Goal: Check status: Check status

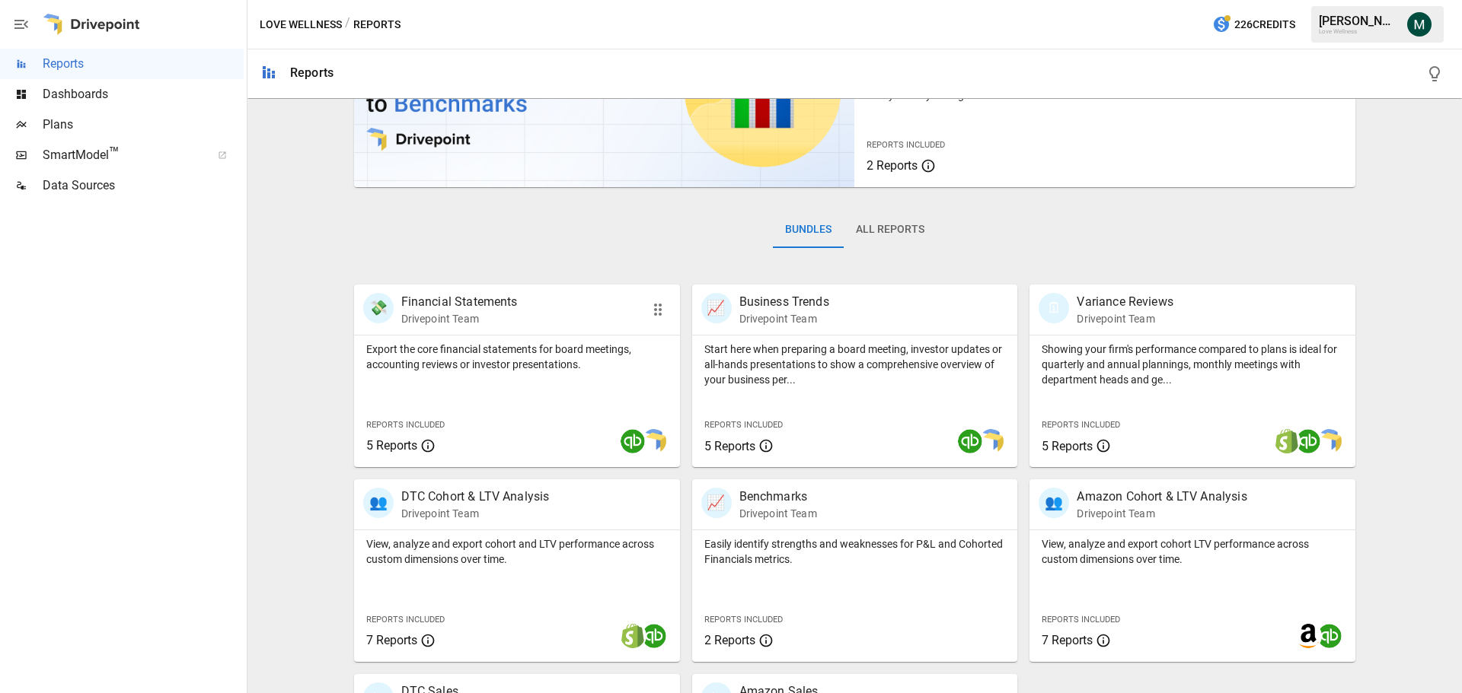
scroll to position [292, 0]
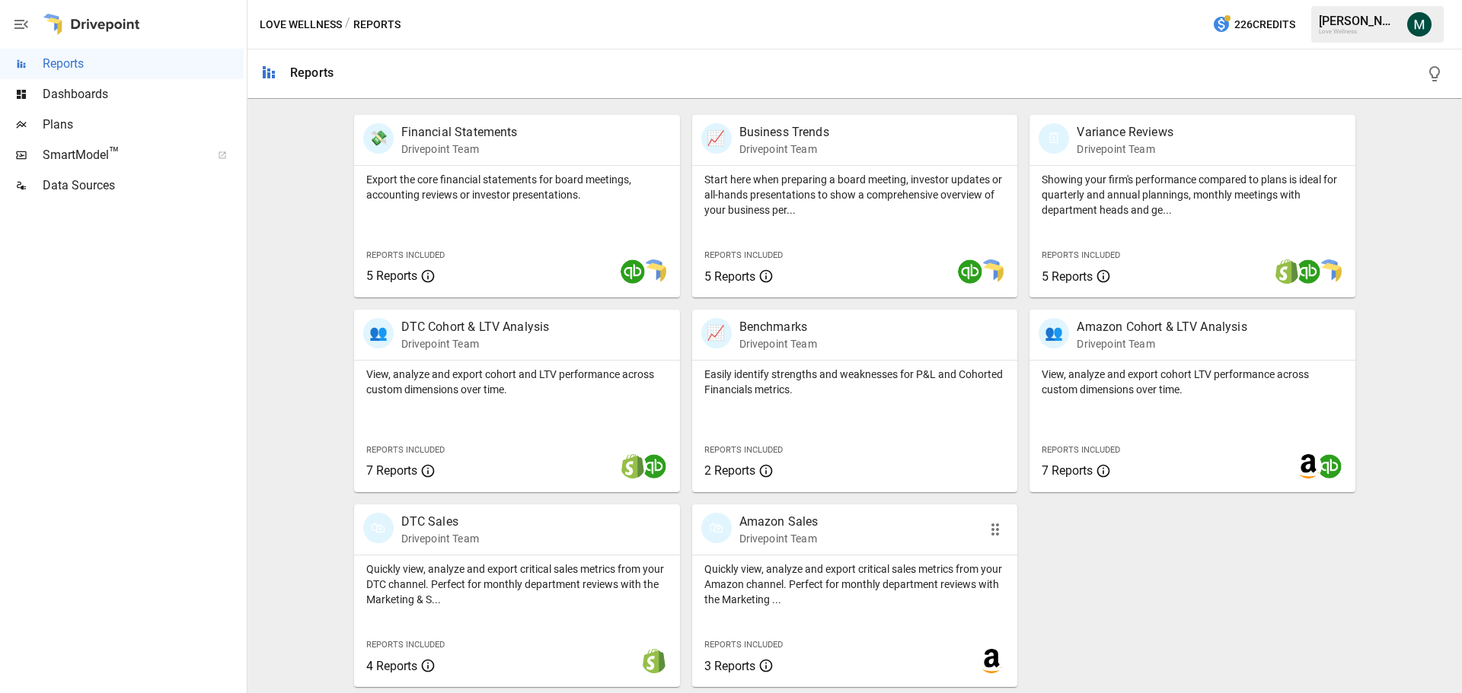
click at [771, 520] on p "Amazon Sales" at bounding box center [778, 522] width 79 height 18
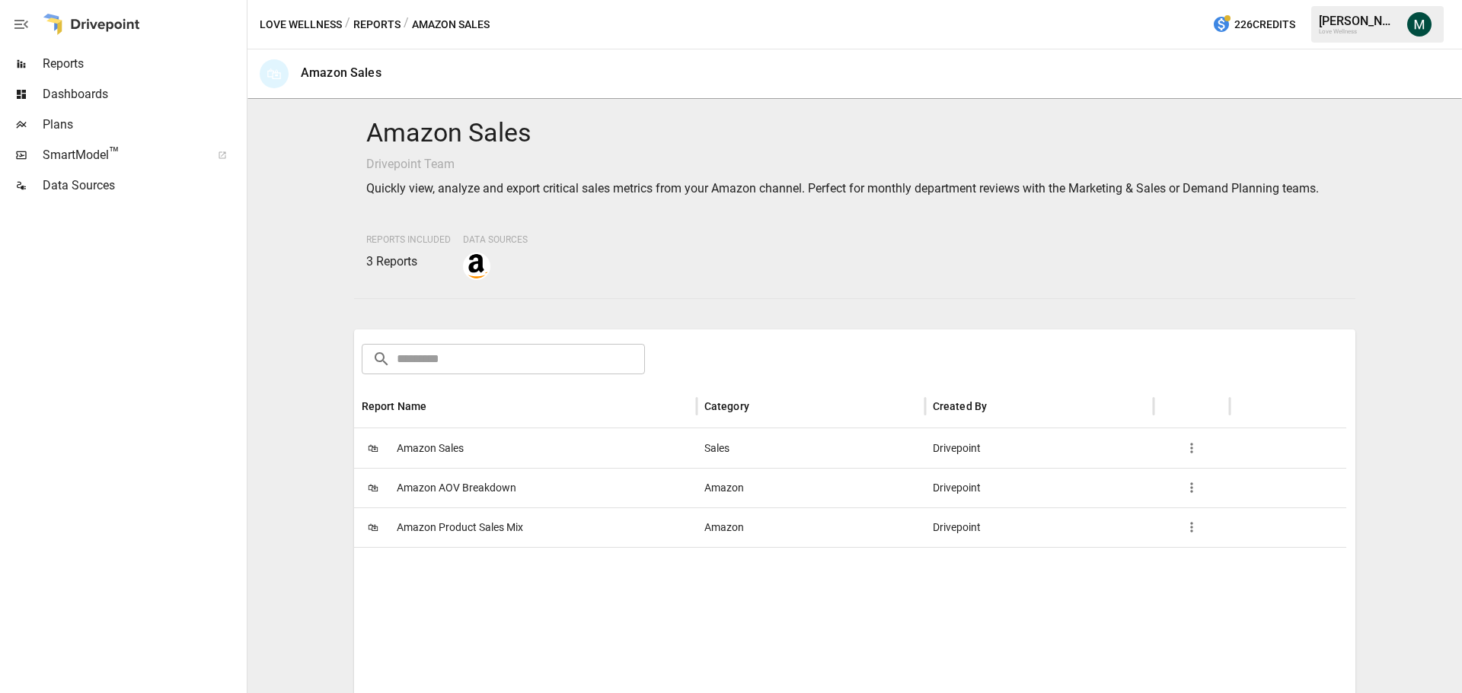
click at [428, 445] on span "Amazon Sales" at bounding box center [430, 448] width 67 height 39
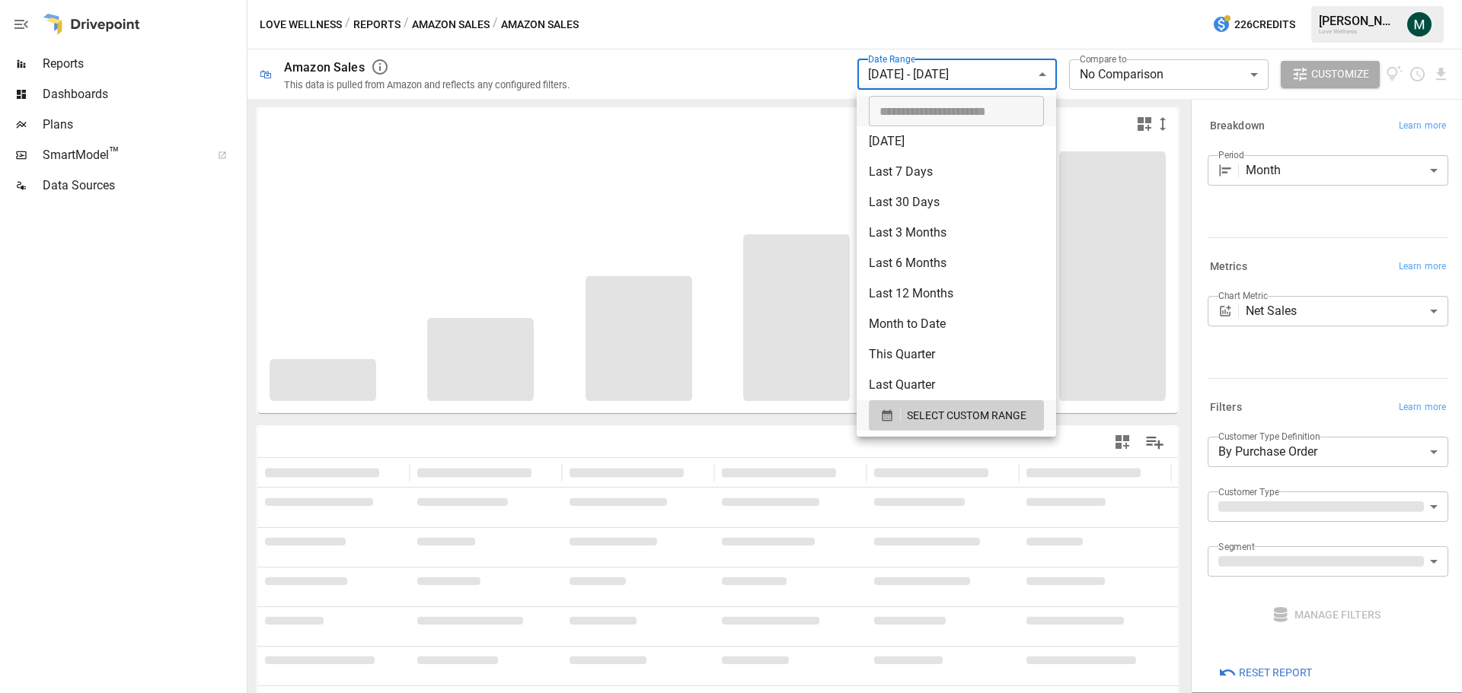
click at [986, 0] on body "**********" at bounding box center [731, 0] width 1462 height 0
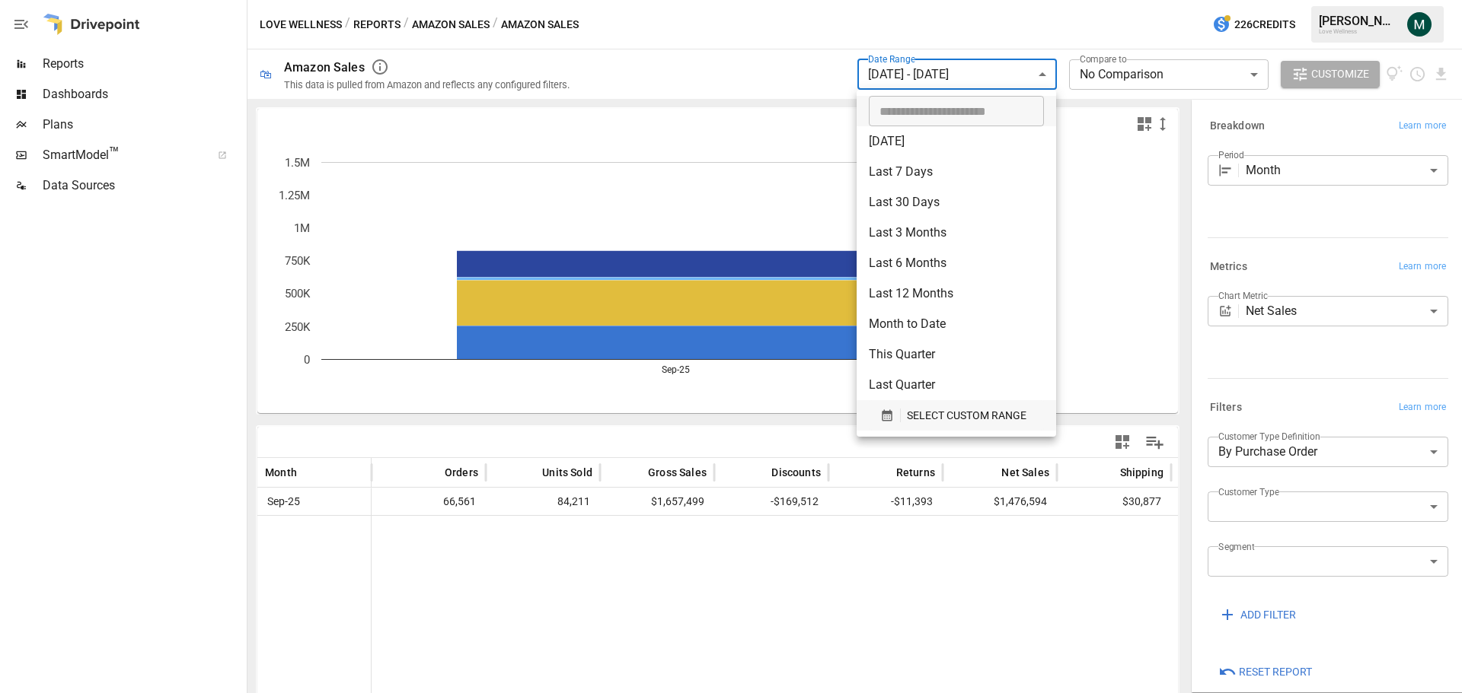
click at [918, 416] on span "SELECT CUSTOM RANGE" at bounding box center [967, 415] width 120 height 19
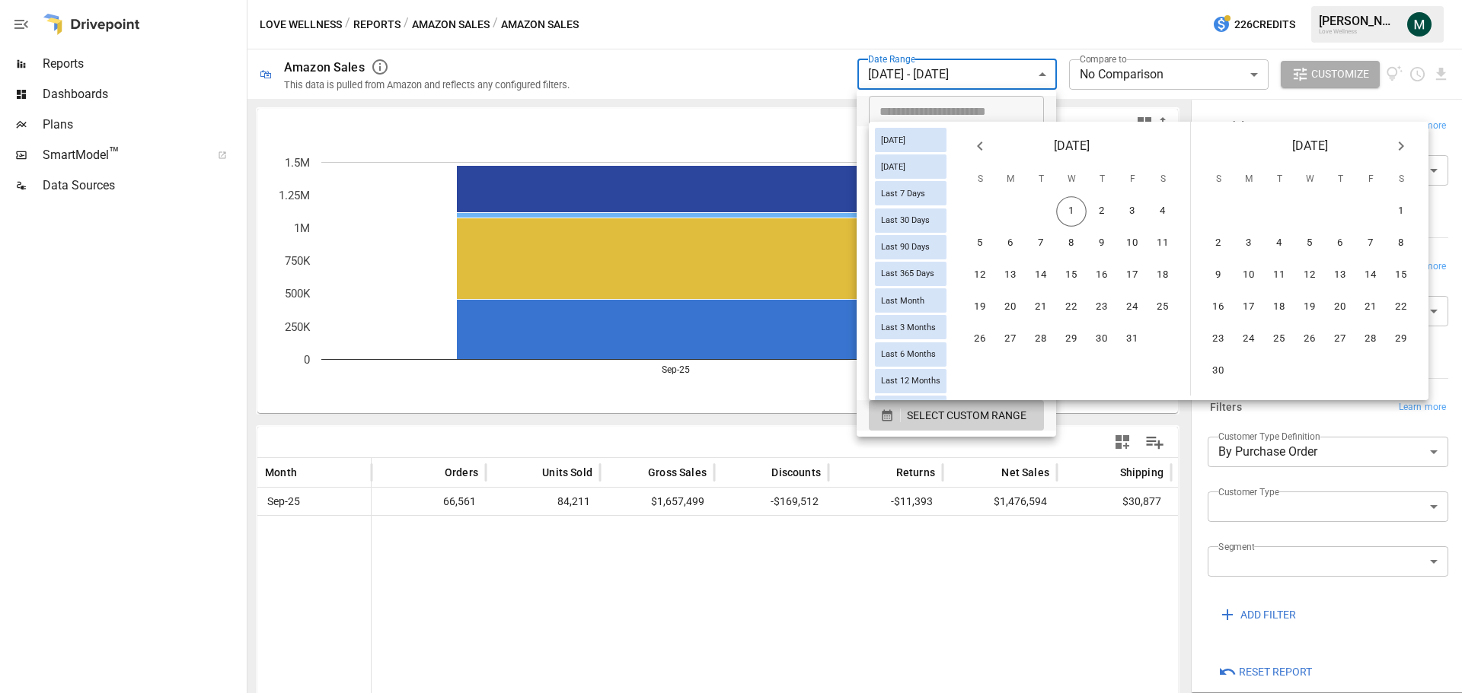
click at [989, 148] on icon "Previous month" at bounding box center [980, 146] width 18 height 18
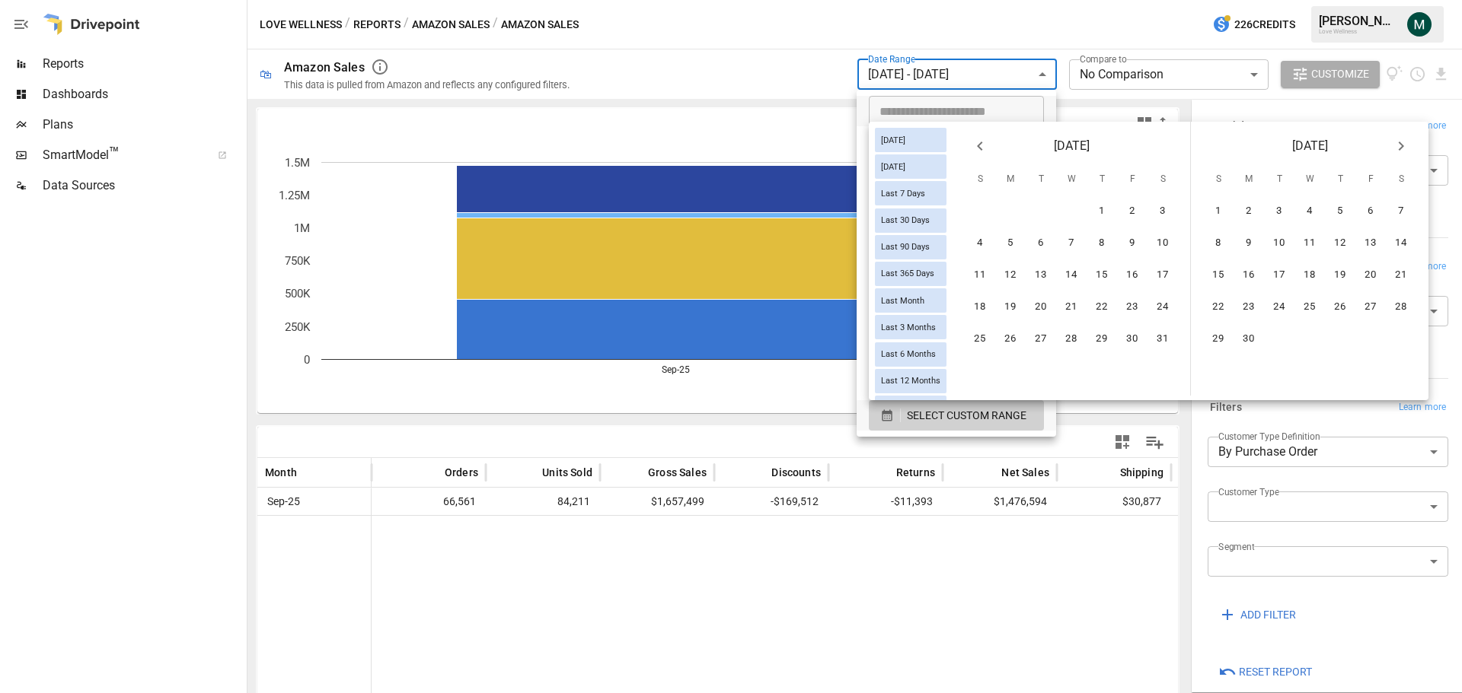
click at [989, 148] on icon "Previous month" at bounding box center [980, 146] width 18 height 18
click at [1074, 212] on button "1" at bounding box center [1071, 211] width 30 height 30
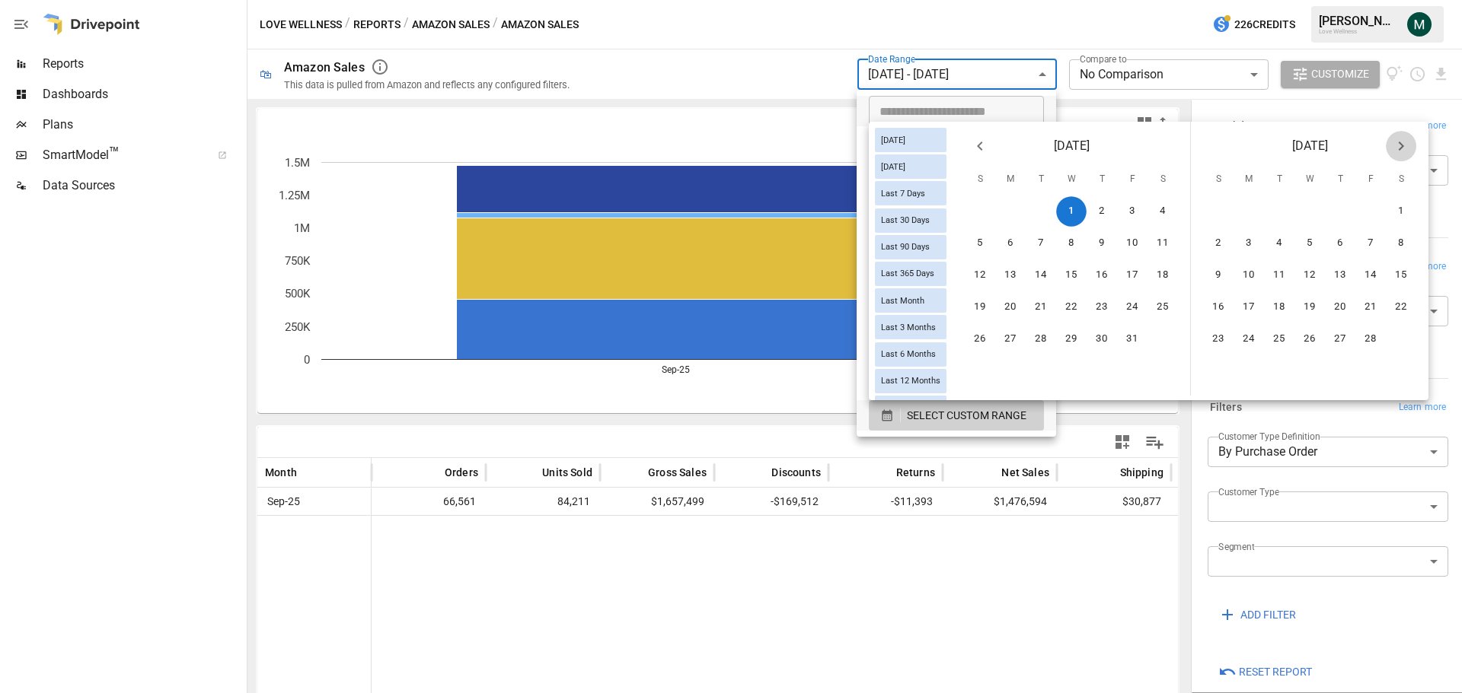
click at [1410, 145] on icon "Next month" at bounding box center [1400, 146] width 18 height 18
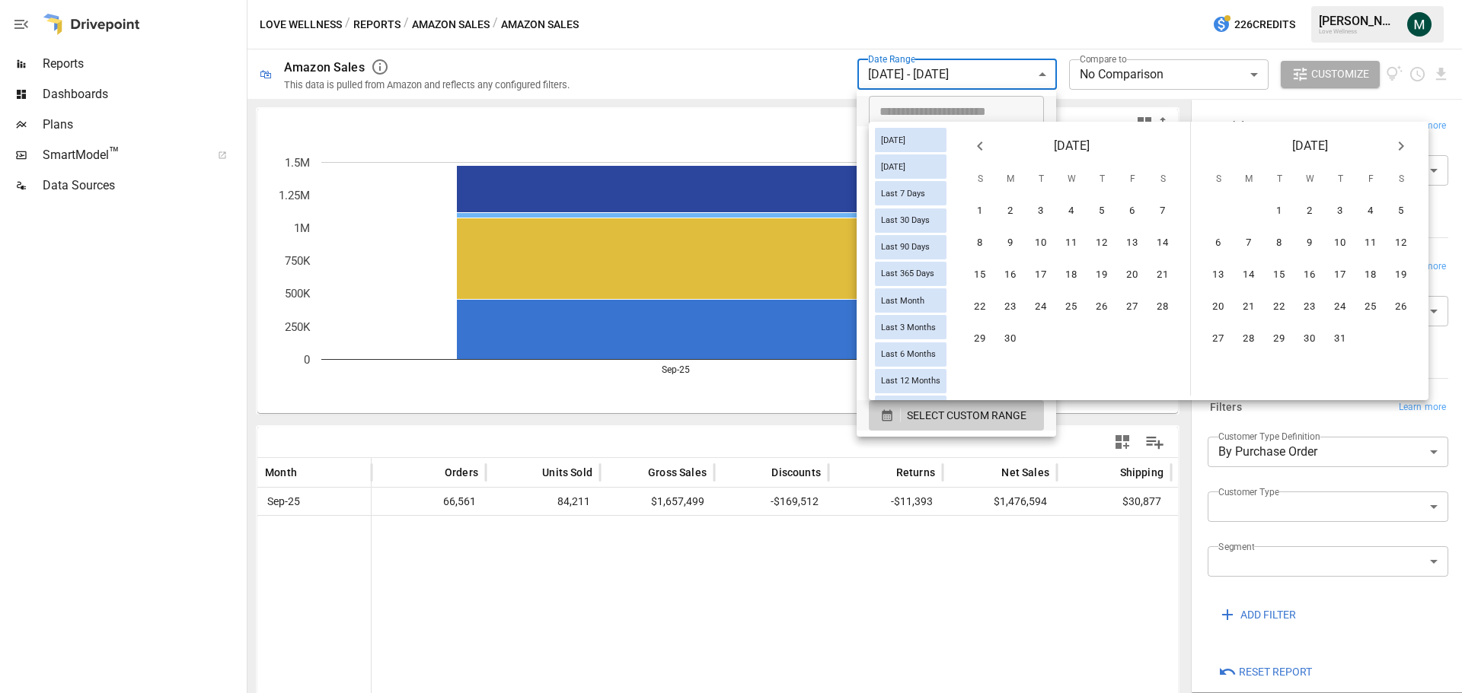
click at [1410, 145] on icon "Next month" at bounding box center [1400, 146] width 18 height 18
click at [1290, 342] on button "30" at bounding box center [1278, 339] width 30 height 30
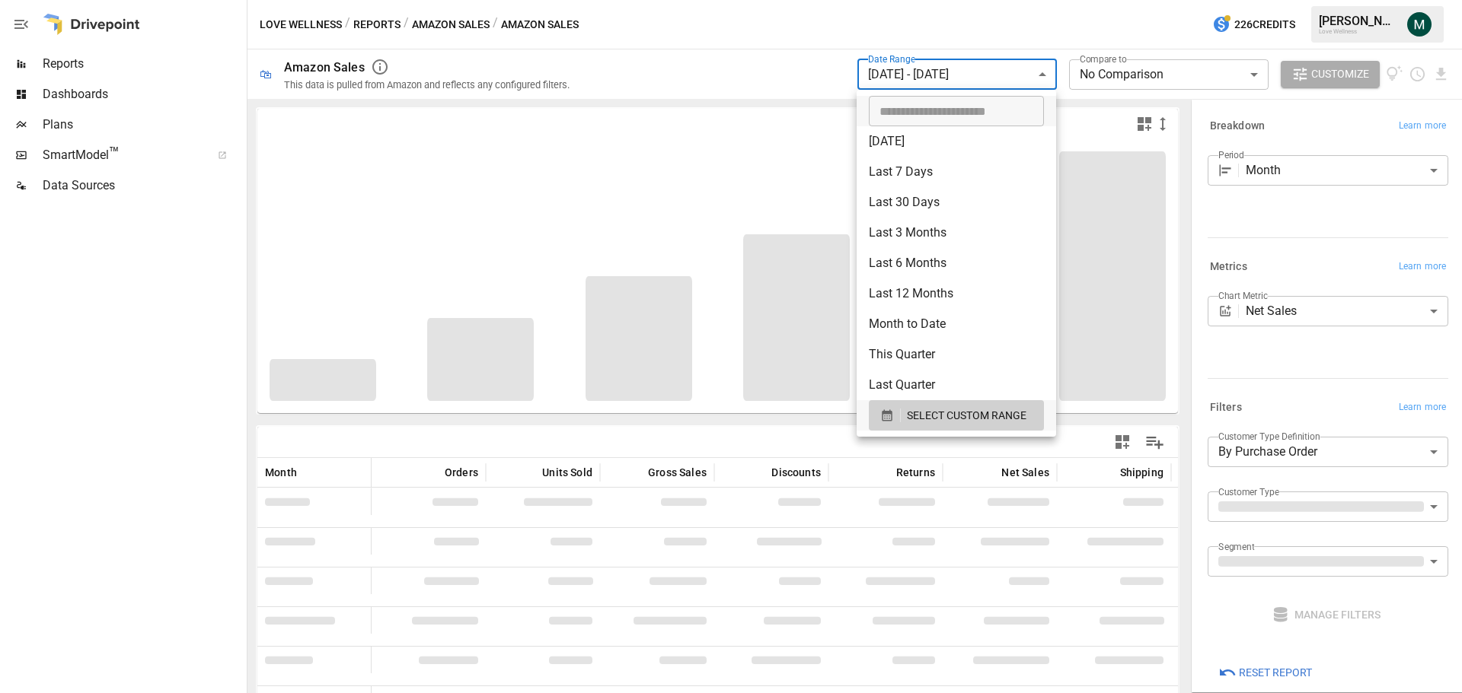
click at [677, 429] on div at bounding box center [731, 346] width 1462 height 693
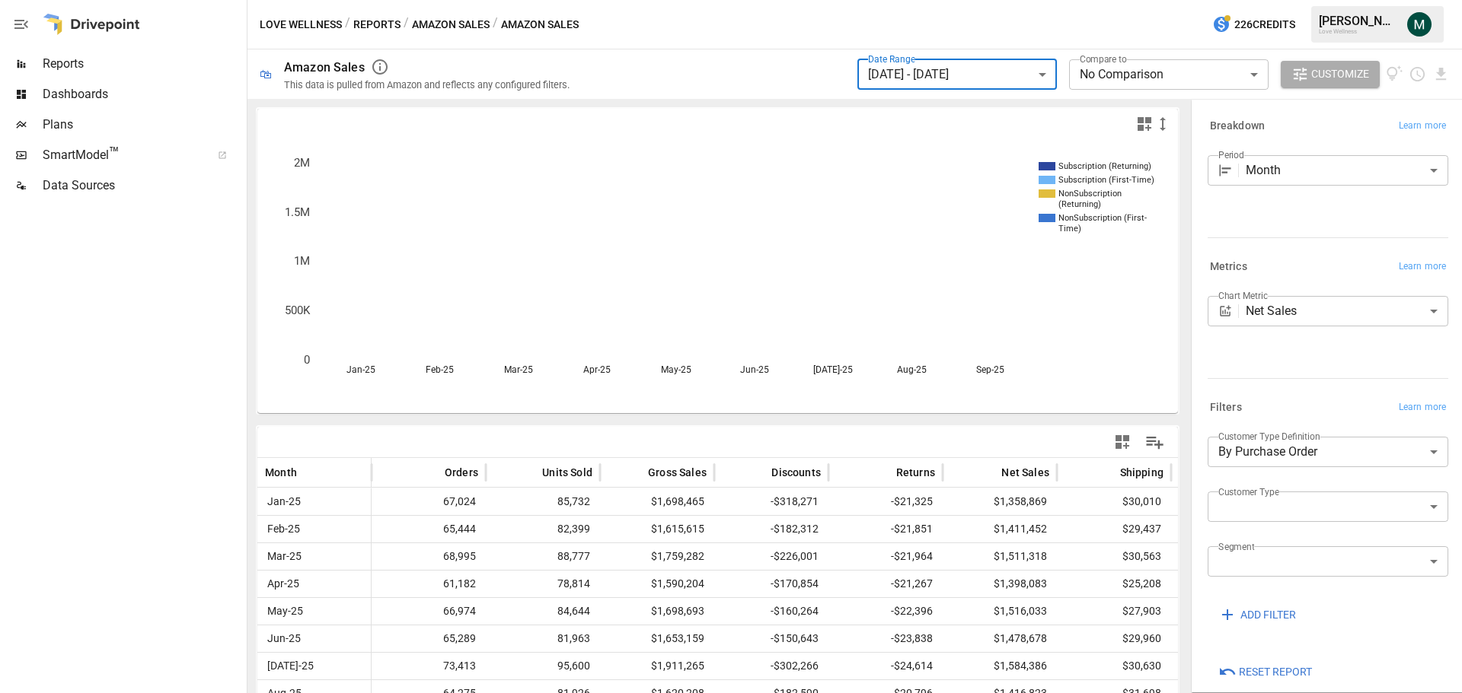
scroll to position [62, 0]
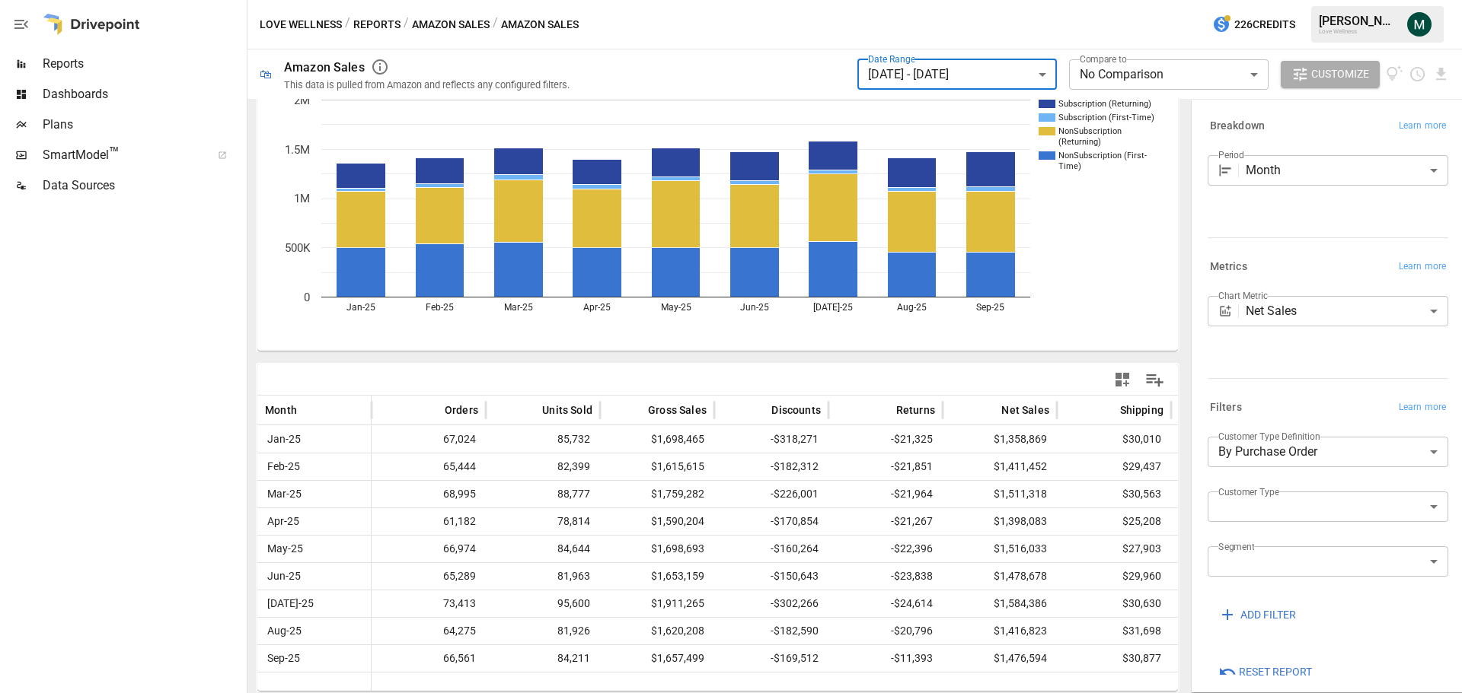
click at [135, 161] on span "SmartModel ™" at bounding box center [122, 155] width 158 height 18
